Goal: Task Accomplishment & Management: Manage account settings

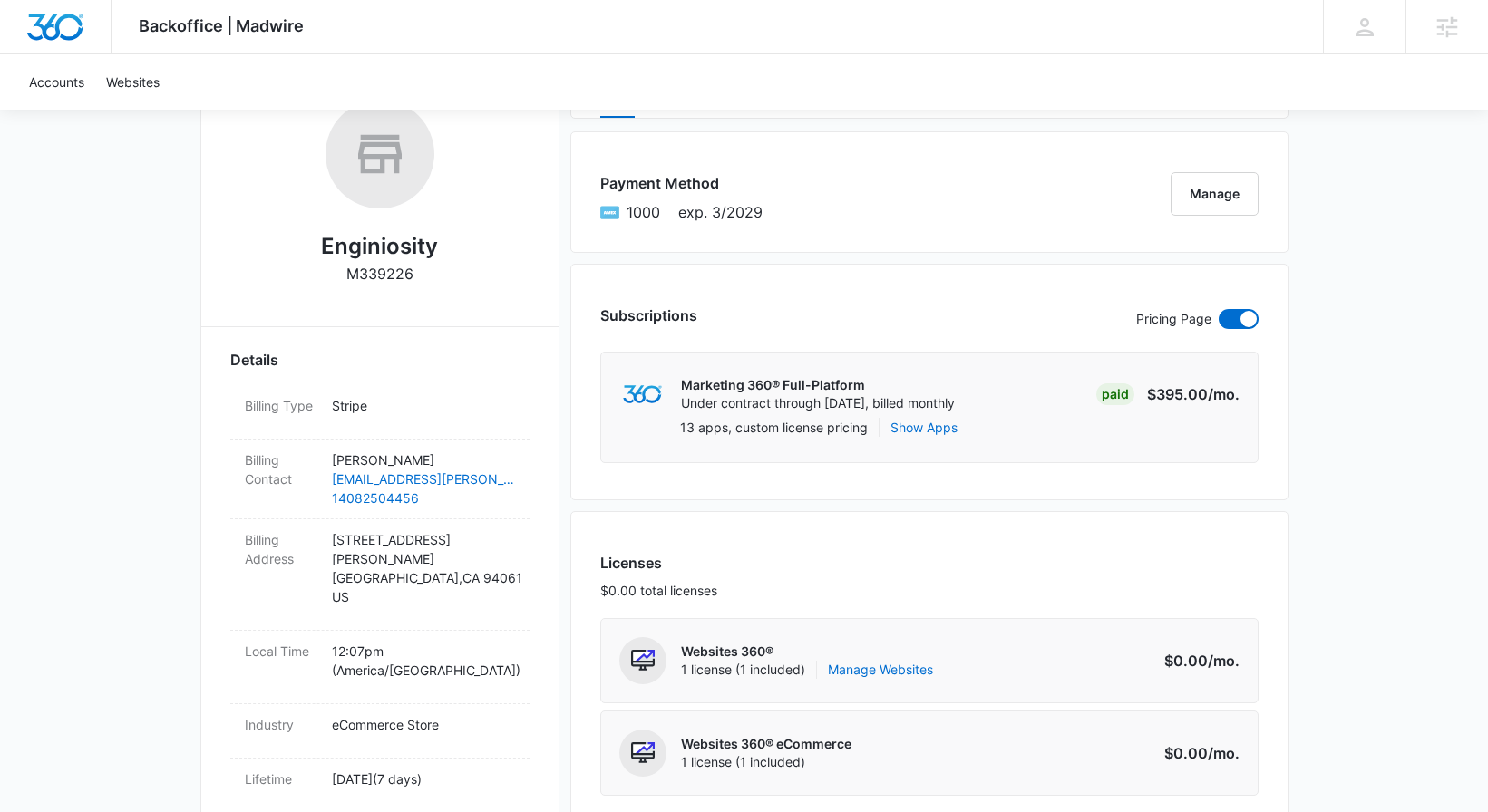
scroll to position [429, 0]
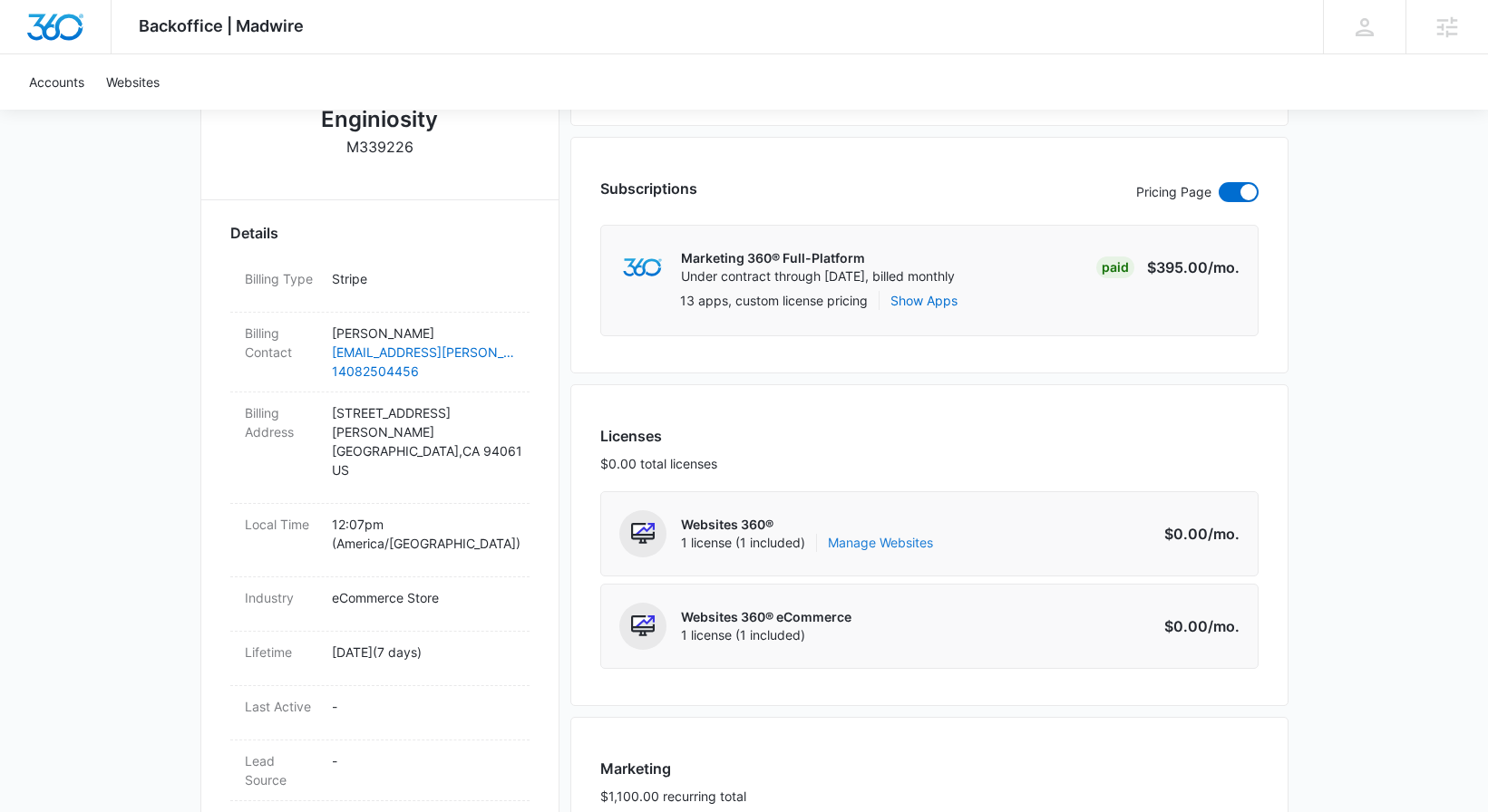
click at [909, 538] on link "Manage Websites" at bounding box center [880, 543] width 105 height 18
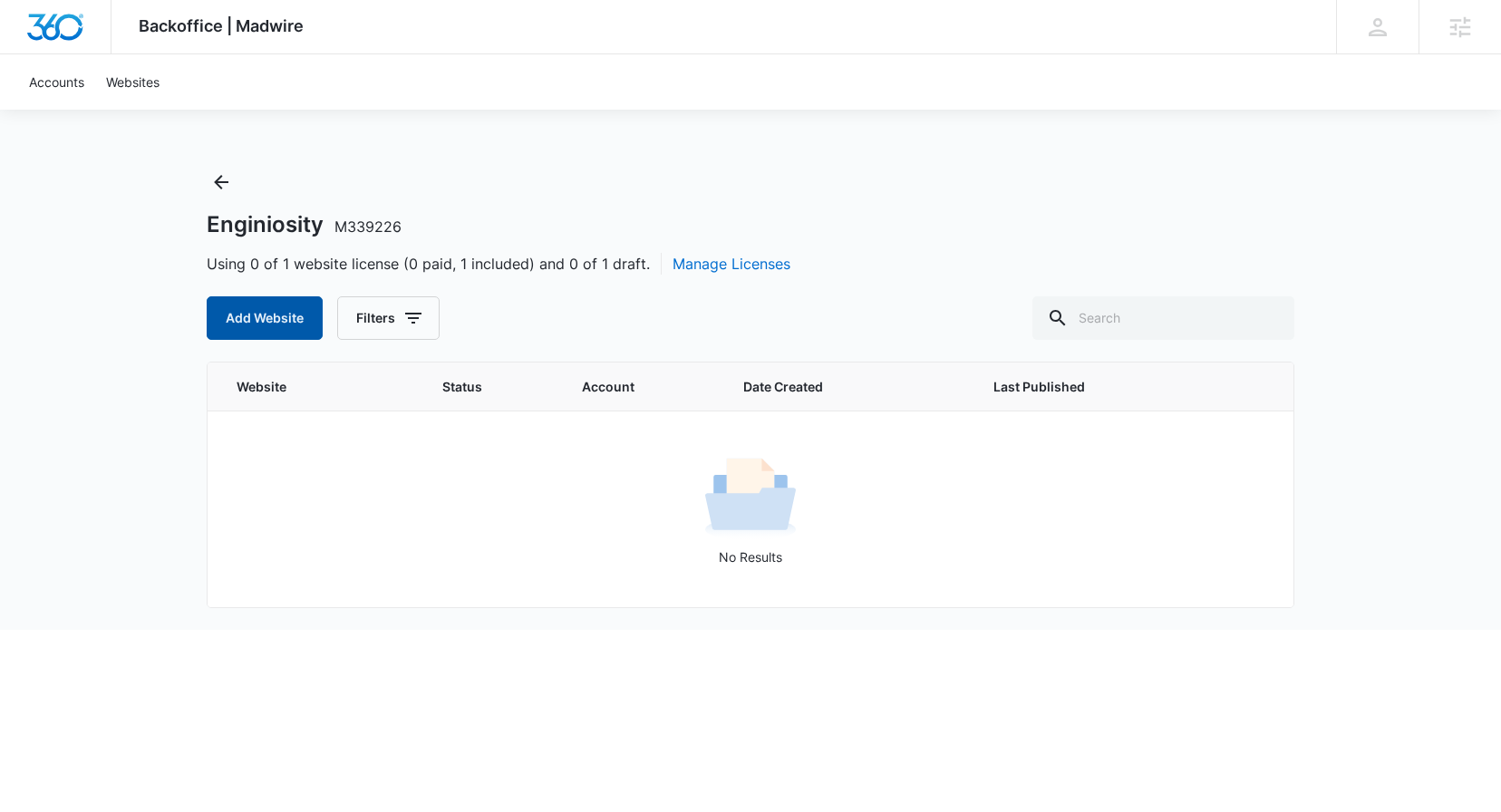
click at [289, 326] on button "Add Website" at bounding box center [265, 317] width 116 height 43
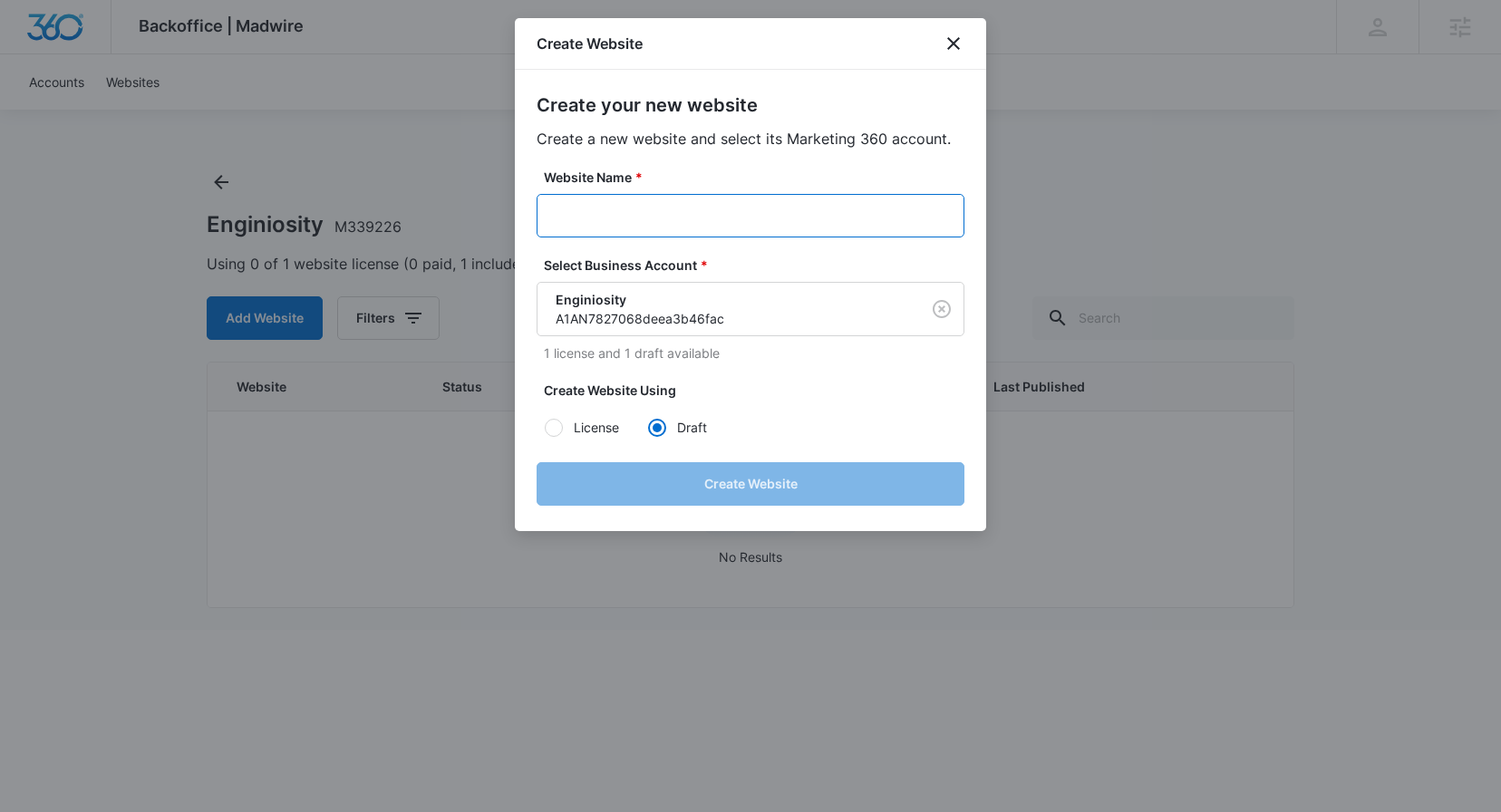
click at [636, 219] on input "Website Name *" at bounding box center [750, 216] width 428 height 43
paste input "M339226"
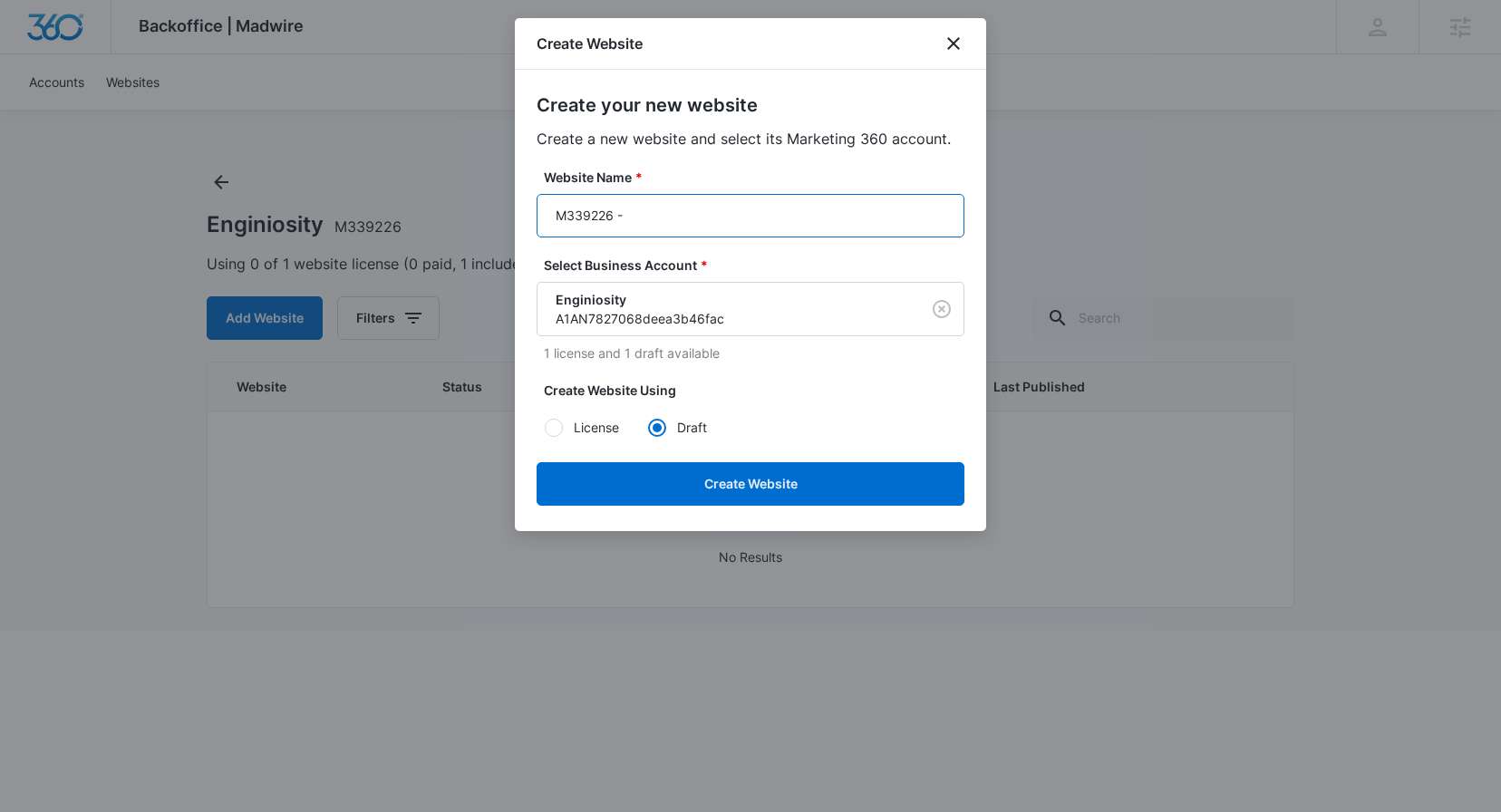
paste input "Enginiosity"
type input "M339226 - Enginiosity"
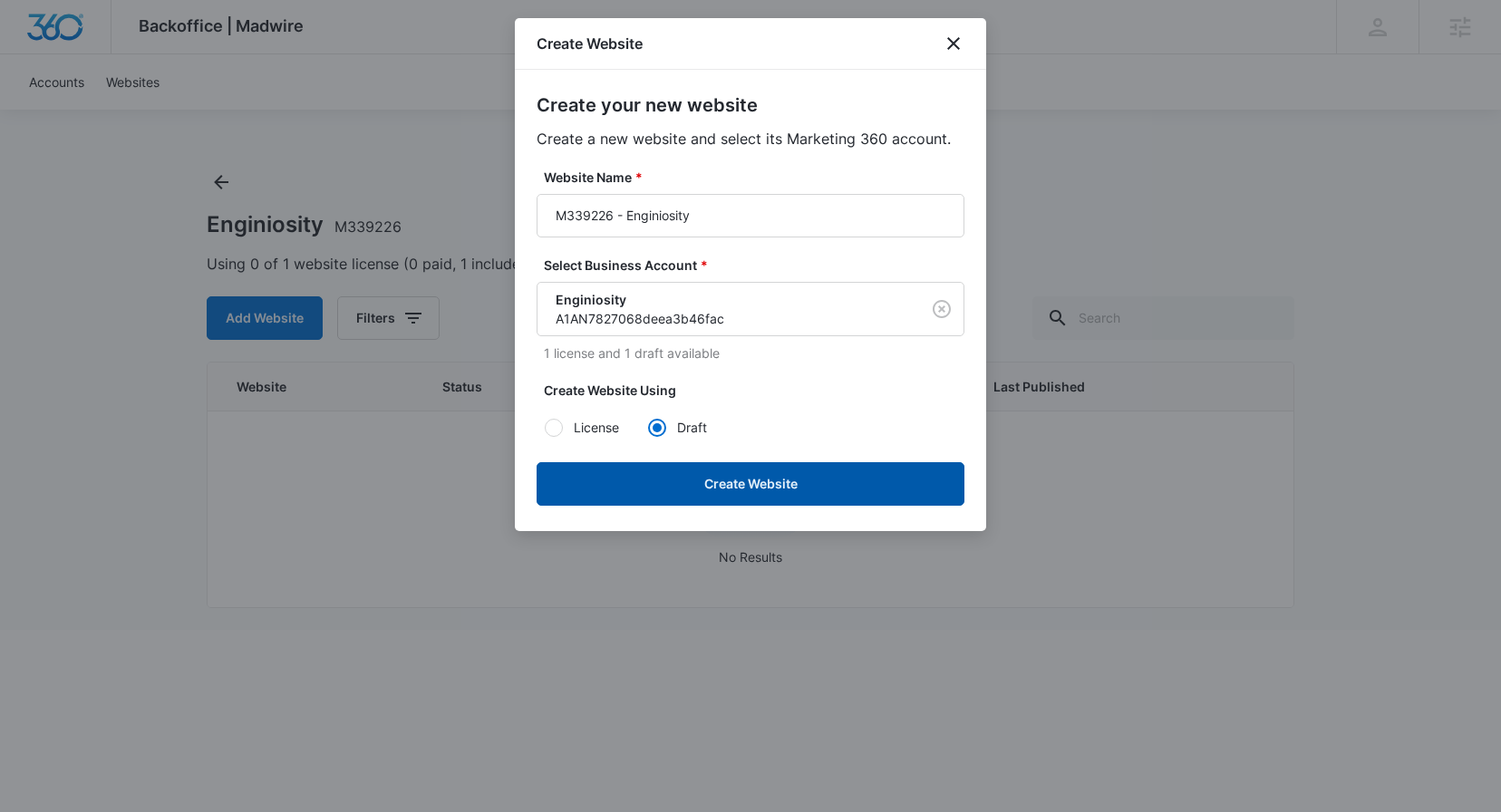
click at [629, 488] on button "Create Website" at bounding box center [750, 483] width 428 height 43
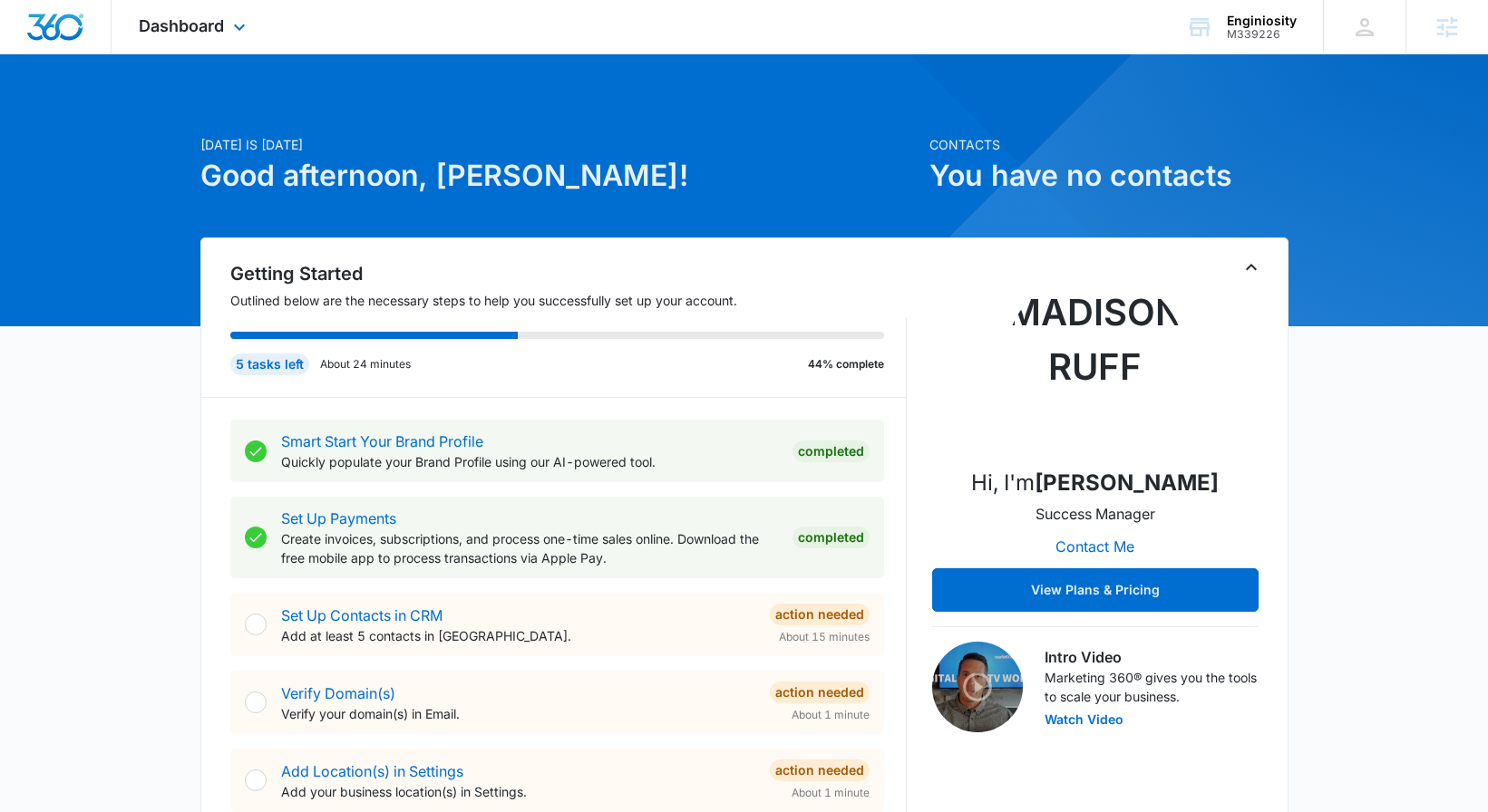
click at [185, 40] on div "Dashboard Apps Reputation Websites Forms CRM Email Social Shop Content Ads Inte…" at bounding box center [194, 27] width 166 height 54
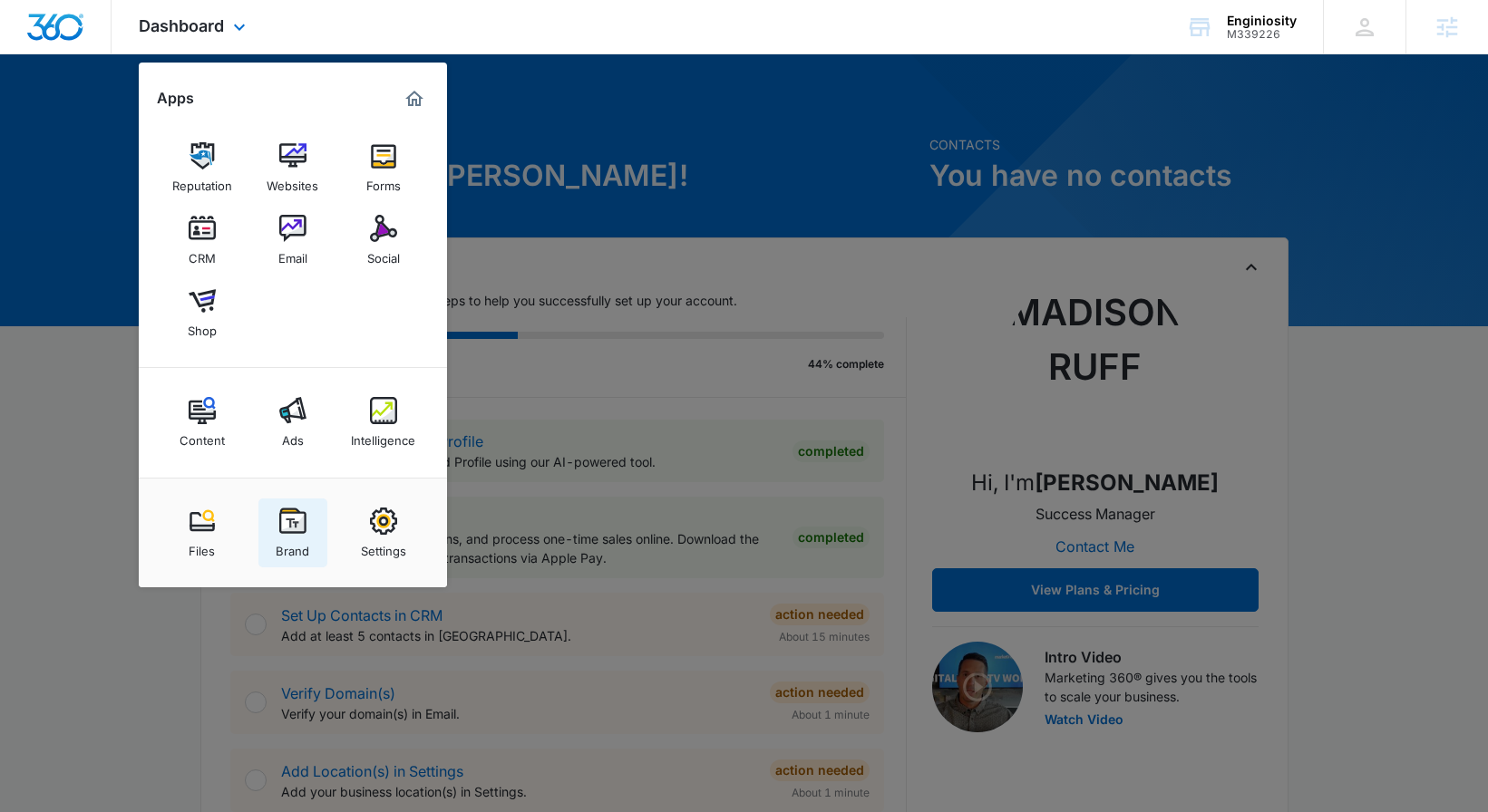
click at [315, 515] on link "Brand" at bounding box center [293, 533] width 69 height 69
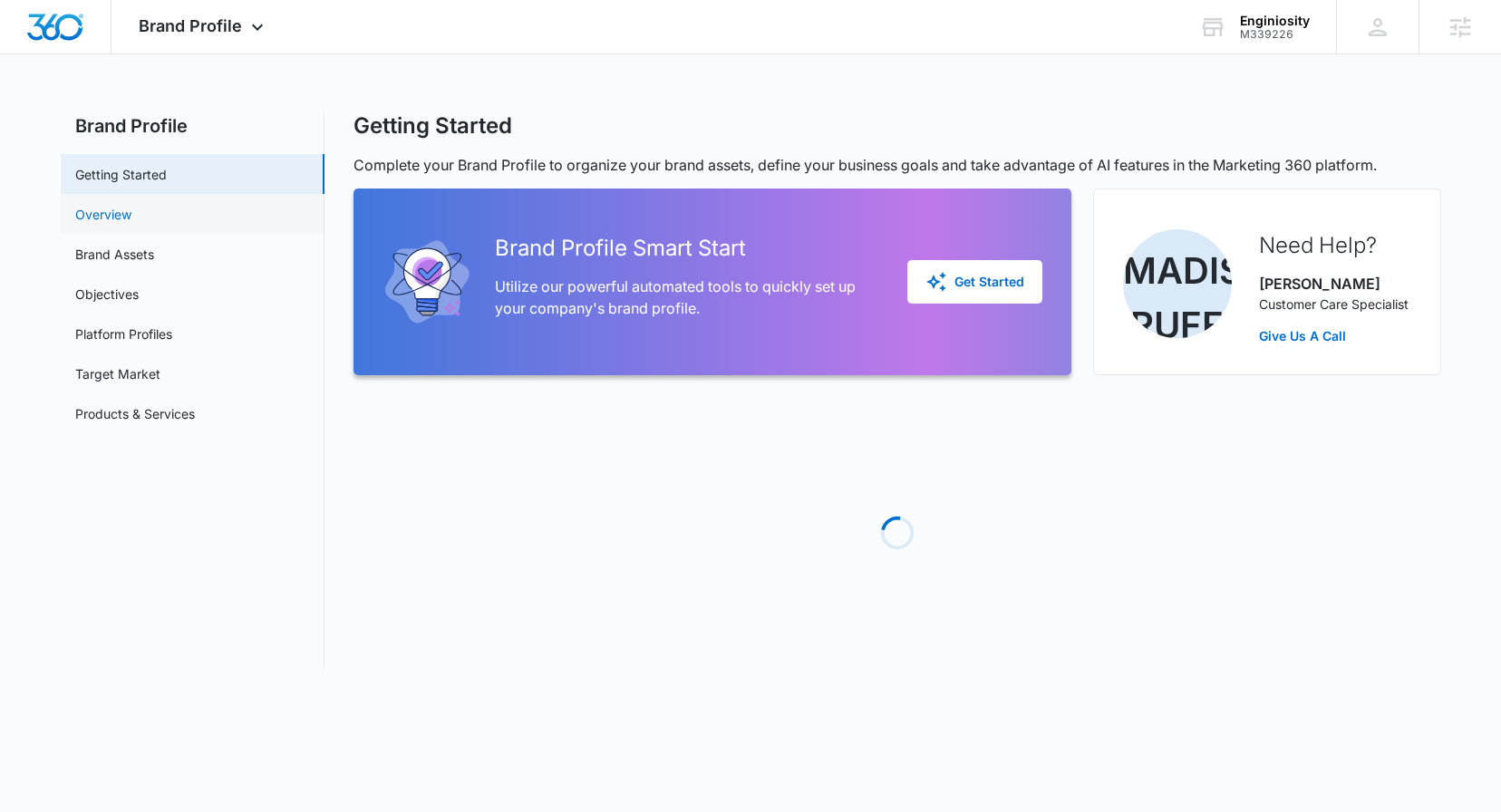
click at [132, 222] on link "Overview" at bounding box center [103, 215] width 56 height 19
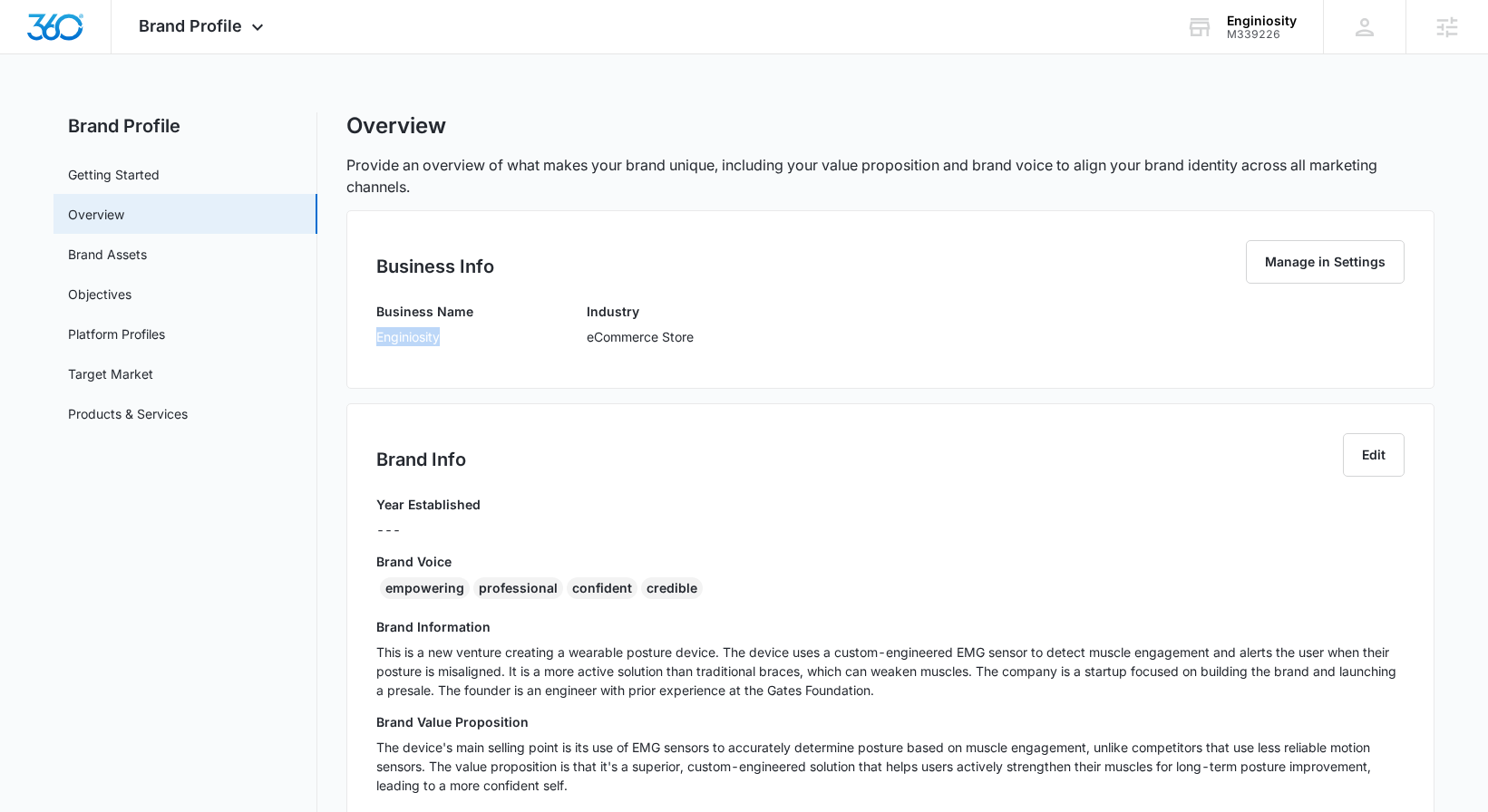
drag, startPoint x: 448, startPoint y: 343, endPoint x: 367, endPoint y: 340, distance: 81.1
click at [367, 340] on div "Business Info Manage in Settings Business Name Enginiosity Industry eCommerce S…" at bounding box center [890, 300] width 1088 height 179
copy p "Enginiosity"
click at [147, 263] on link "Brand Assets" at bounding box center [108, 254] width 79 height 19
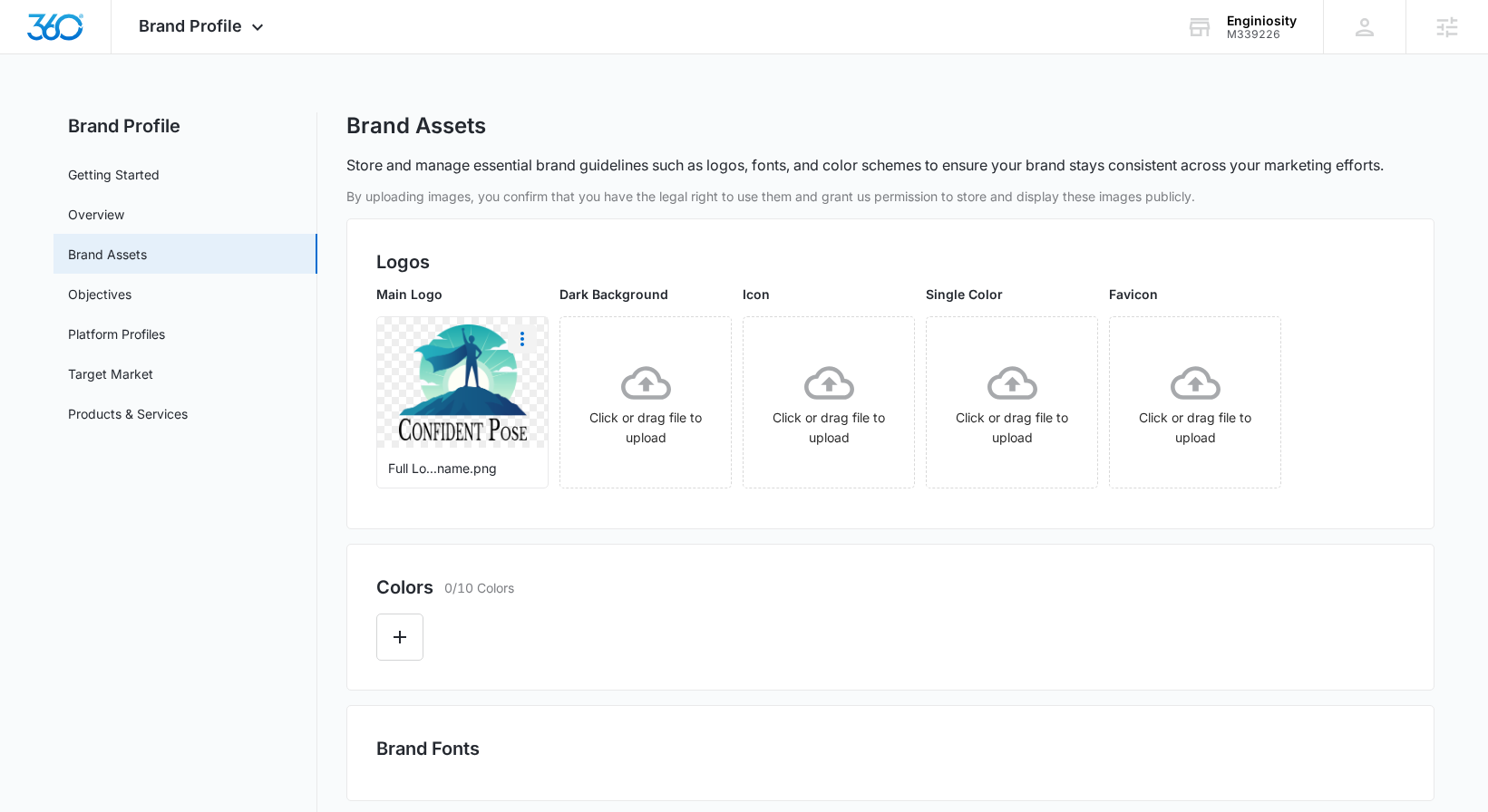
click at [526, 341] on icon "More" at bounding box center [522, 339] width 22 height 22
click at [553, 383] on div "Download" at bounding box center [559, 389] width 59 height 13
click at [124, 216] on link "Overview" at bounding box center [96, 215] width 56 height 19
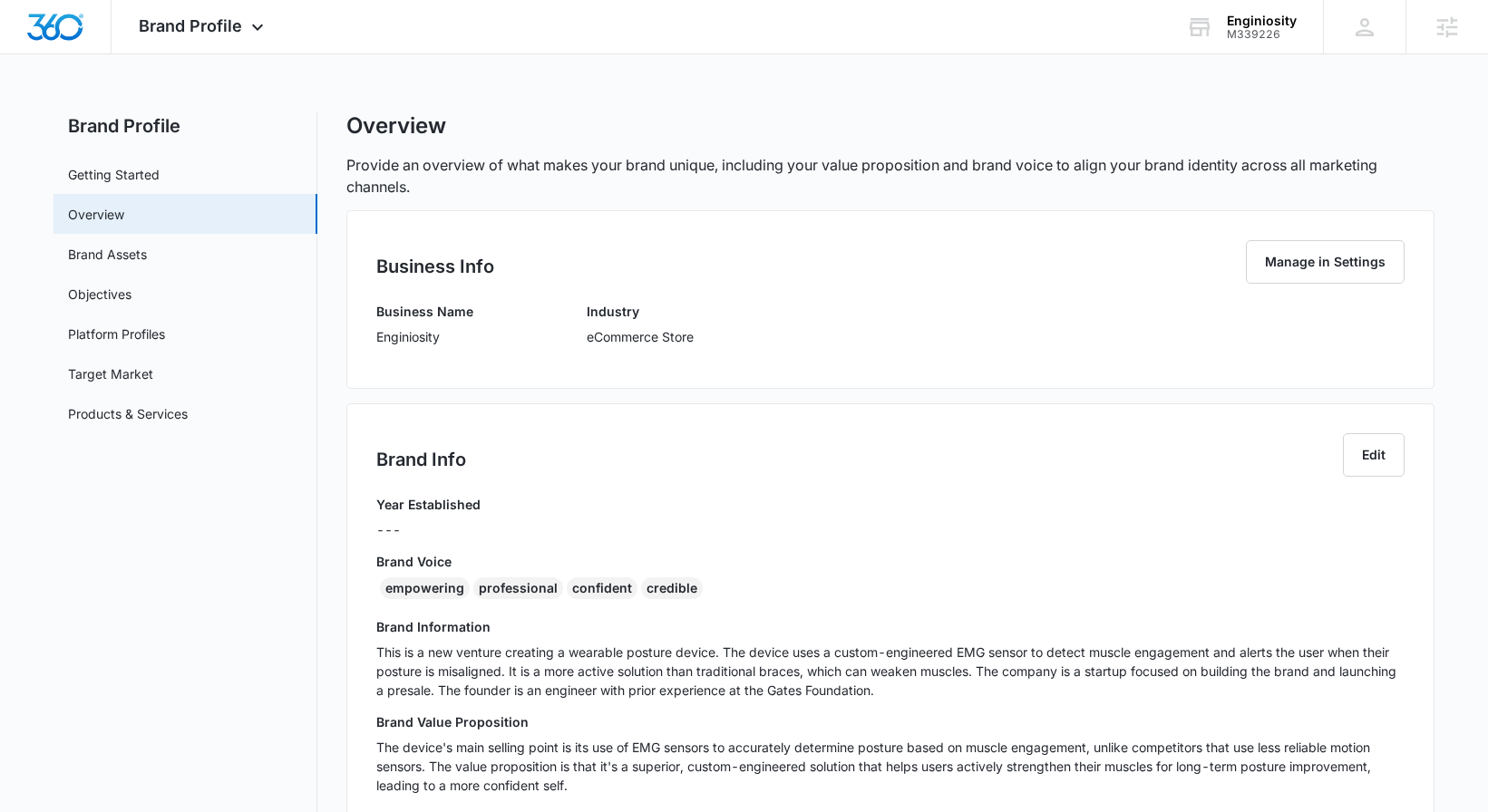
scroll to position [82, 0]
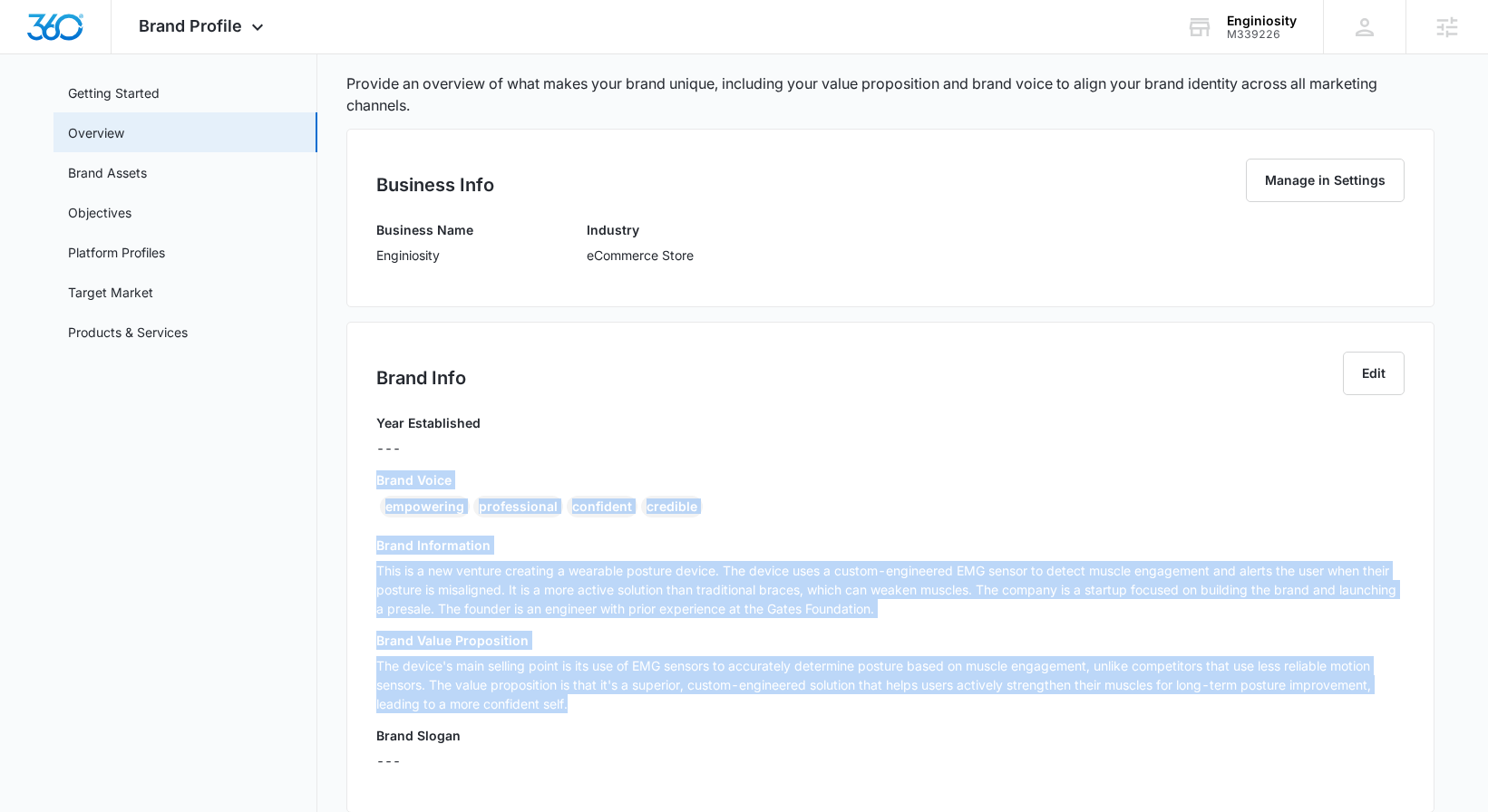
drag, startPoint x: 375, startPoint y: 478, endPoint x: 709, endPoint y: 717, distance: 410.7
click at [709, 717] on div "Year Established --- Brand Voice empowering professional confident credible Bra…" at bounding box center [890, 597] width 1028 height 369
copy div "Brand Voice empowering professional confident credible Brand Information This i…"
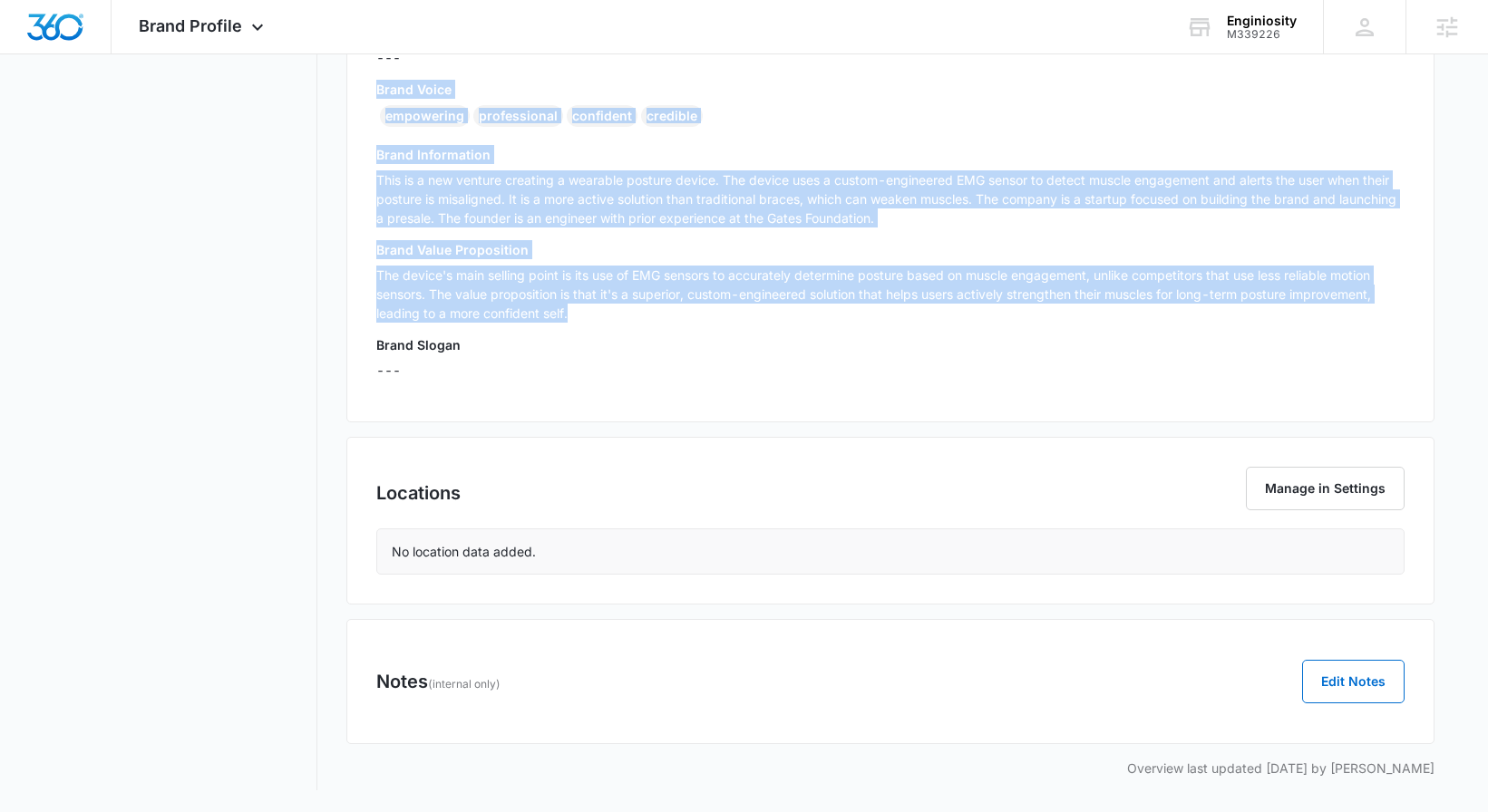
scroll to position [0, 0]
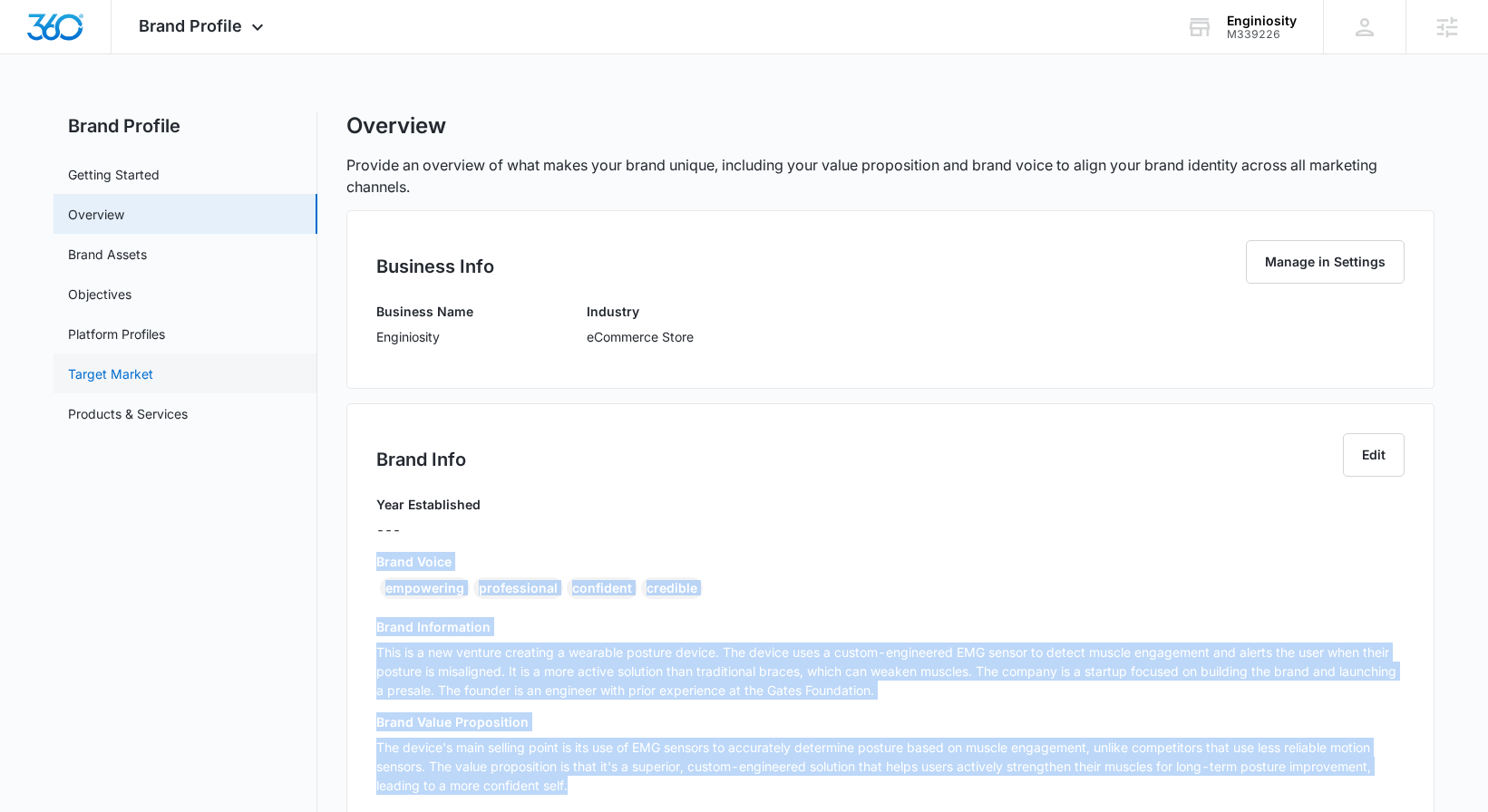
click at [153, 365] on link "Target Market" at bounding box center [111, 374] width 86 height 19
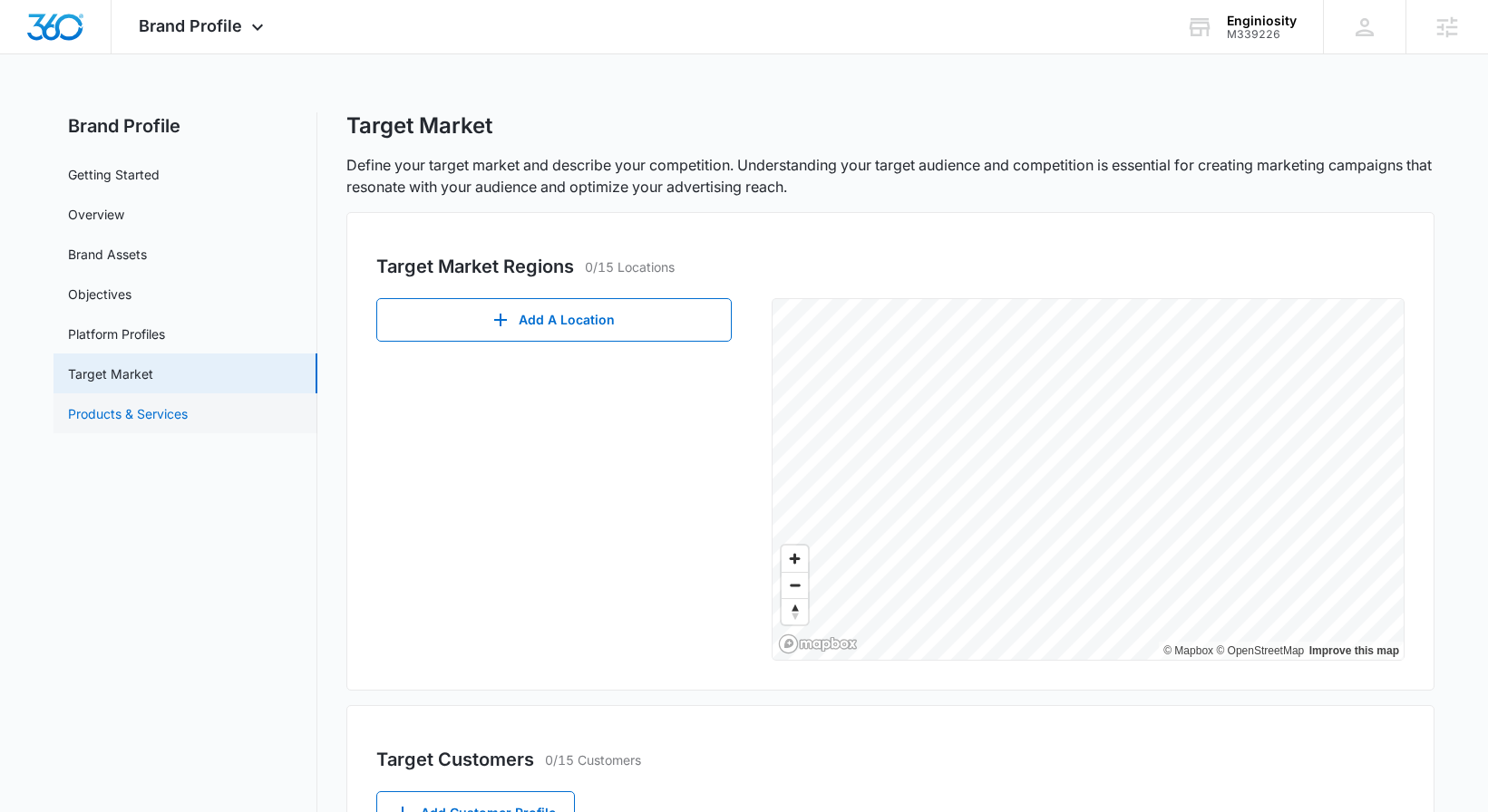
click at [188, 416] on link "Products & Services" at bounding box center [128, 414] width 119 height 19
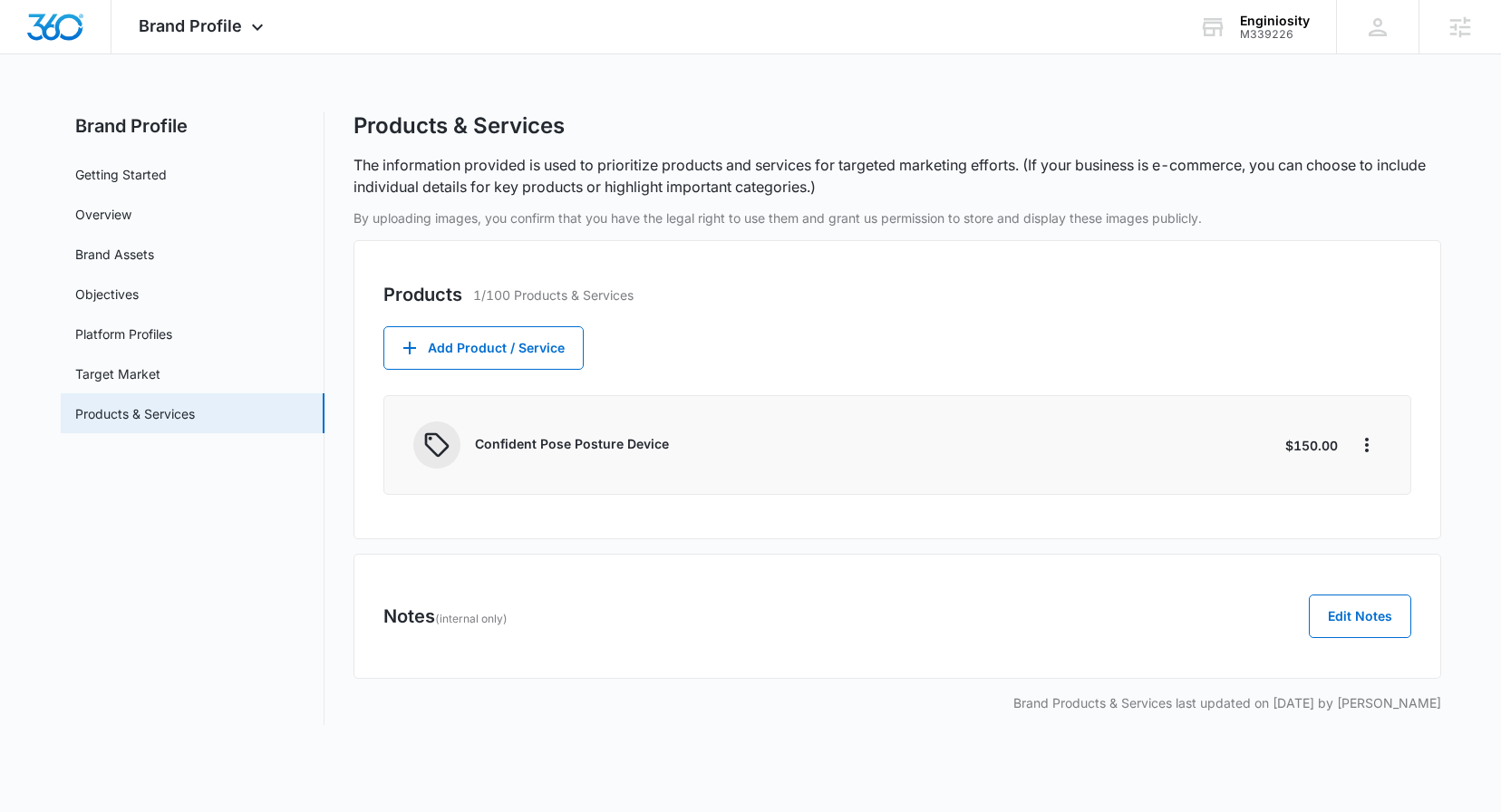
click at [582, 448] on p "Confident Pose Posture Device" at bounding box center [873, 444] width 796 height 19
copy div "Confident Pose Posture Device"
